Goal: Check status: Check status

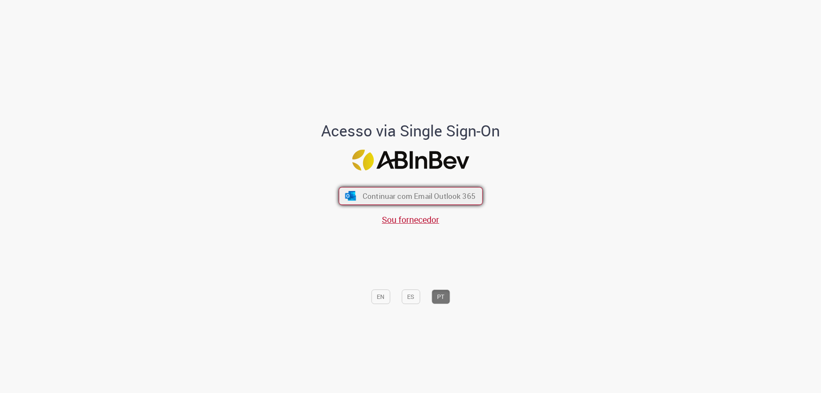
click at [387, 205] on button "Continuar com Email Outlook 365" at bounding box center [411, 196] width 144 height 18
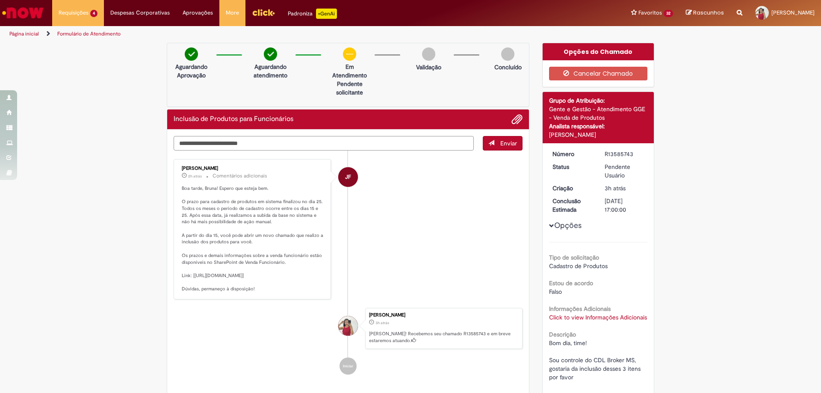
click at [242, 143] on textarea "Digite sua mensagem aqui..." at bounding box center [324, 143] width 300 height 15
type textarea "**********"
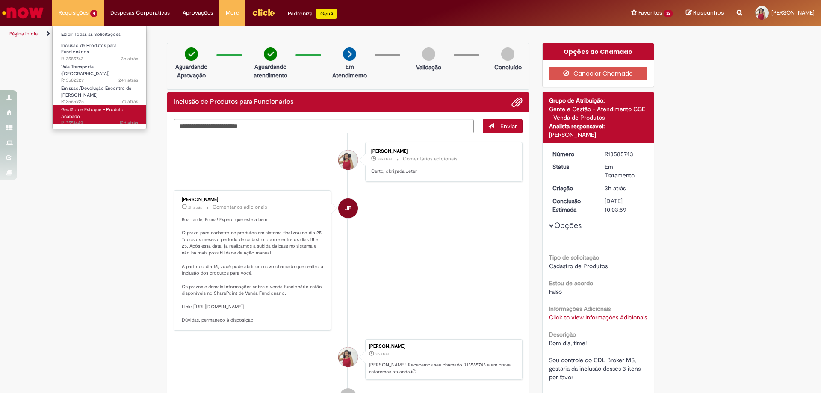
click at [80, 110] on link "Gestão de Estoque – Produto Acabado 12d atrás 12 dias atrás R13551449" at bounding box center [100, 114] width 94 height 18
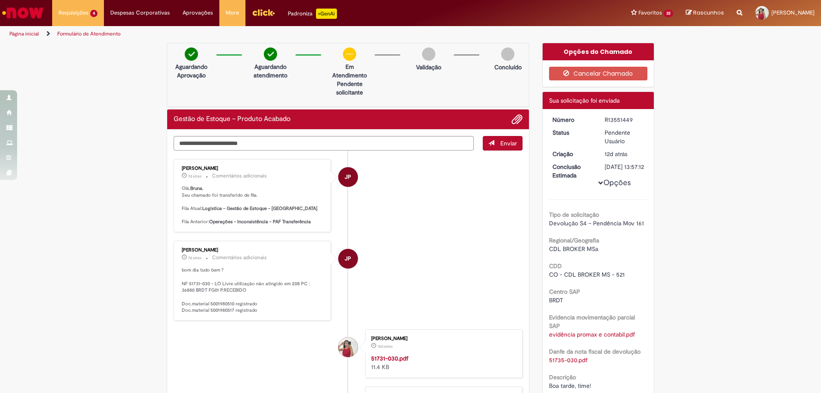
scroll to position [43, 0]
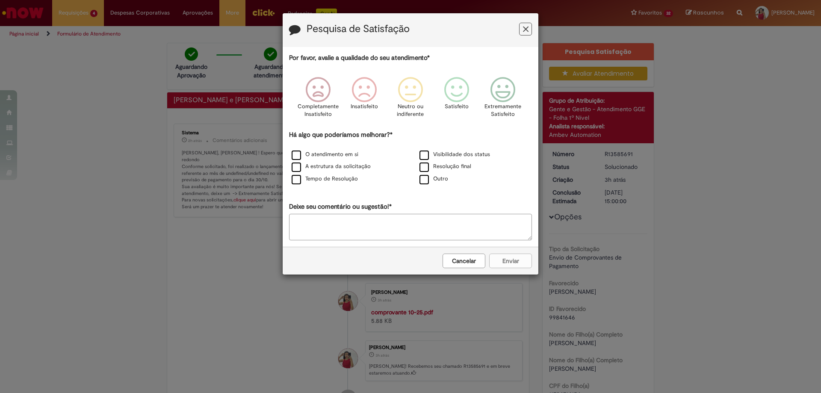
click at [531, 23] on button "Feedback" at bounding box center [525, 29] width 13 height 13
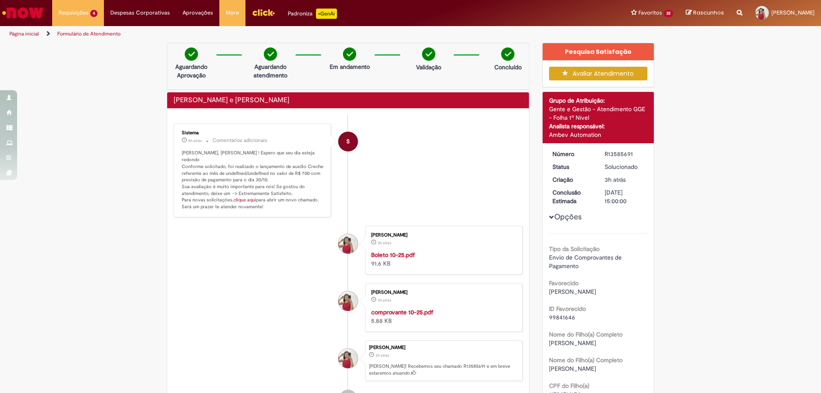
click at [252, 14] on img "Menu Cabeçalho" at bounding box center [263, 12] width 23 height 13
